Goal: Complete application form

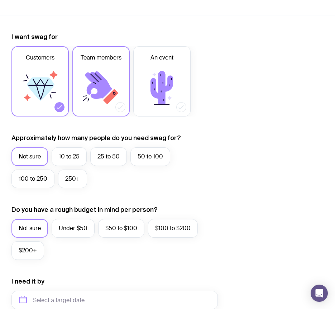
scroll to position [189, 0]
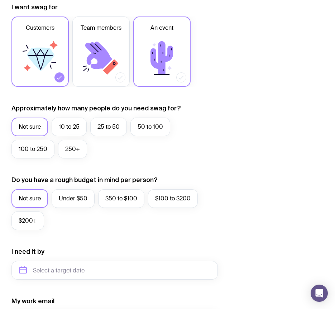
click at [167, 53] on icon at bounding box center [162, 58] width 43 height 43
click at [0, 0] on input "An event" at bounding box center [0, 0] width 0 height 0
click at [52, 62] on icon at bounding box center [53, 62] width 5 height 1
click at [0, 0] on input "Customers" at bounding box center [0, 0] width 0 height 0
click at [64, 88] on form "I want swag for Customers Team members An event Approximately how many people d…" at bounding box center [114, 237] width 207 height 468
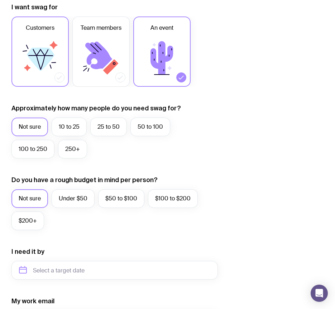
click at [59, 75] on icon at bounding box center [59, 77] width 7 height 7
click at [0, 0] on input "Customers" at bounding box center [0, 0] width 0 height 0
click at [160, 77] on icon at bounding box center [162, 58] width 43 height 43
click at [0, 0] on input "An event" at bounding box center [0, 0] width 0 height 0
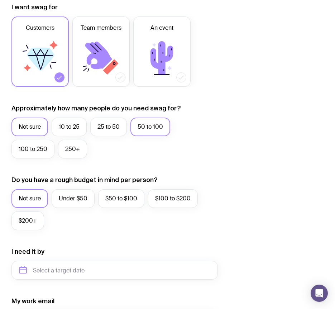
click at [147, 124] on label "50 to 100" at bounding box center [151, 127] width 40 height 19
click at [0, 0] on input "50 to 100" at bounding box center [0, 0] width 0 height 0
click at [37, 155] on label "100 to 250" at bounding box center [32, 149] width 43 height 19
click at [0, 0] on input "100 to 250" at bounding box center [0, 0] width 0 height 0
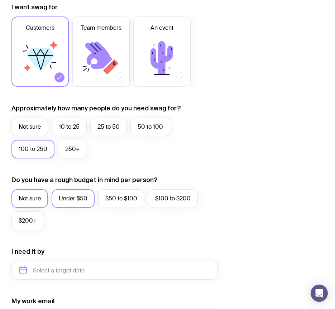
scroll to position [313, 0]
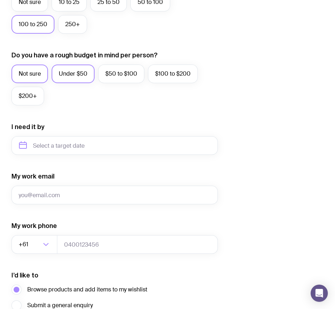
click at [62, 81] on label "Under $50" at bounding box center [73, 74] width 43 height 19
click at [0, 0] on input "Under $50" at bounding box center [0, 0] width 0 height 0
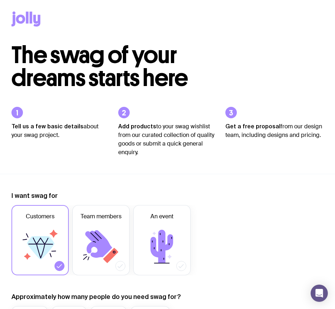
scroll to position [0, 0]
click at [23, 18] on icon at bounding box center [20, 19] width 9 height 9
